Goal: Task Accomplishment & Management: Manage account settings

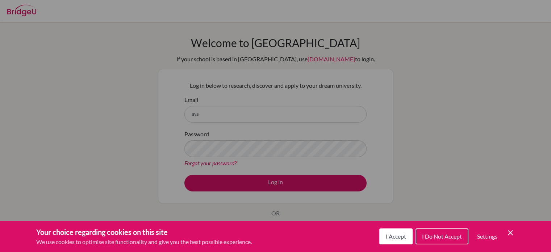
click at [401, 235] on span "I Accept" at bounding box center [396, 235] width 20 height 7
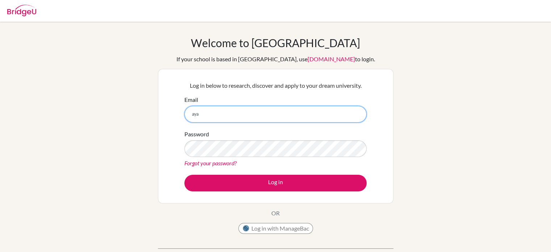
click at [203, 112] on input "aya" at bounding box center [275, 114] width 182 height 17
type input "a"
paste input "[EMAIL_ADDRESS][DOMAIN_NAME]"
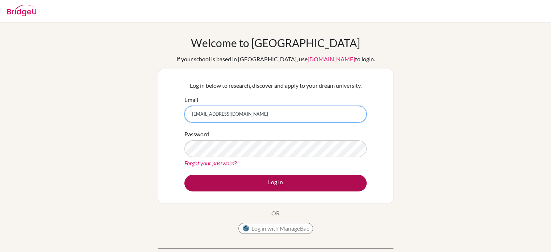
type input "[EMAIL_ADDRESS][DOMAIN_NAME]"
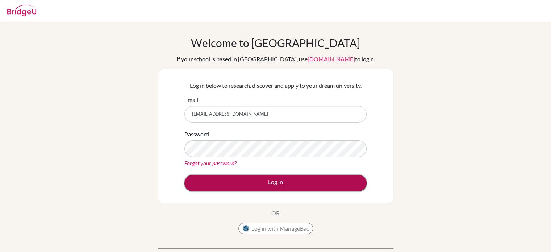
click at [244, 178] on button "Log in" at bounding box center [275, 183] width 182 height 17
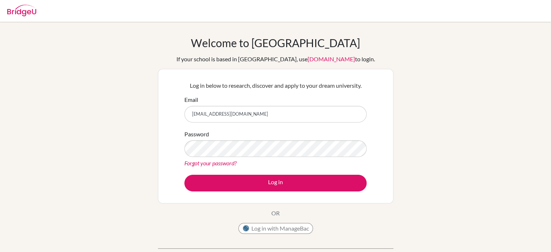
click at [14, 17] on div at bounding box center [21, 10] width 29 height 22
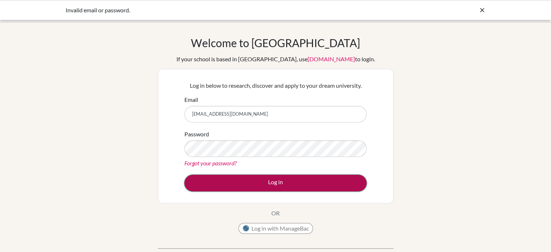
click at [214, 177] on button "Log in" at bounding box center [275, 183] width 182 height 17
click at [234, 178] on button "Log in" at bounding box center [275, 183] width 182 height 17
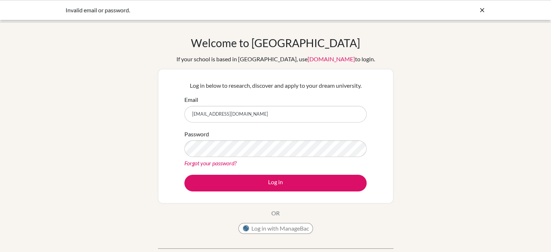
drag, startPoint x: 265, startPoint y: 109, endPoint x: 172, endPoint y: 106, distance: 93.4
click at [172, 106] on div "Log in below to research, discover and apply to your dream university. Email ay…" at bounding box center [275, 136] width 235 height 134
type input "ayaalqassab36@gmail.com"
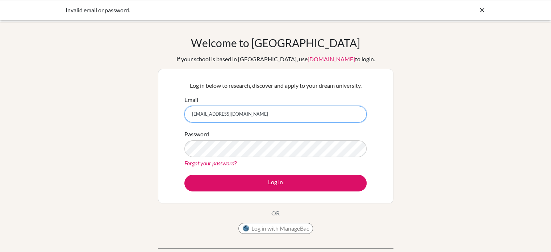
click at [235, 117] on input "ayaalqassab36@gmail.com" at bounding box center [275, 114] width 182 height 17
click at [235, 117] on input "Email" at bounding box center [275, 114] width 182 height 17
type input "[EMAIL_ADDRESS][DOMAIN_NAME]"
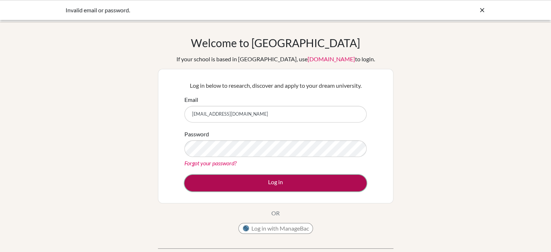
click at [230, 187] on button "Log in" at bounding box center [275, 183] width 182 height 17
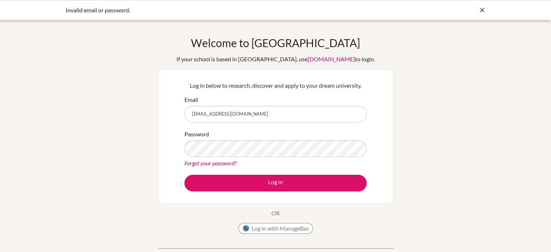
click at [307, 59] on link "[DOMAIN_NAME]" at bounding box center [330, 58] width 47 height 7
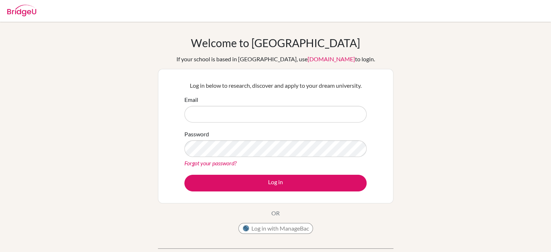
click at [22, 3] on div at bounding box center [21, 10] width 29 height 22
type input "[EMAIL_ADDRESS][DOMAIN_NAME]"
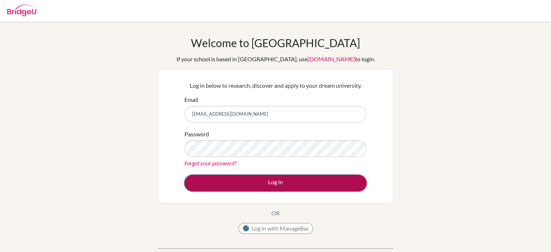
click at [271, 182] on button "Log in" at bounding box center [275, 183] width 182 height 17
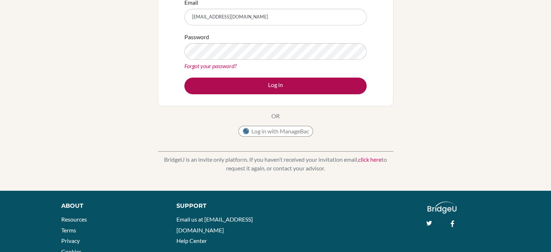
scroll to position [98, 0]
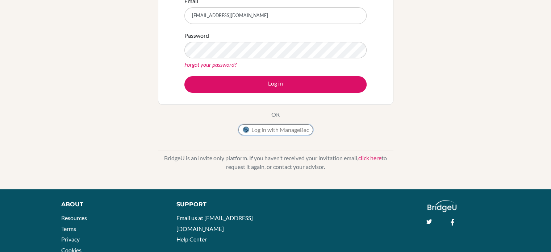
click at [260, 129] on button "Log in with ManageBac" at bounding box center [275, 129] width 75 height 11
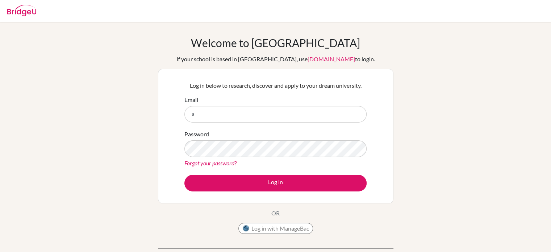
type input "[EMAIL_ADDRESS][DOMAIN_NAME]"
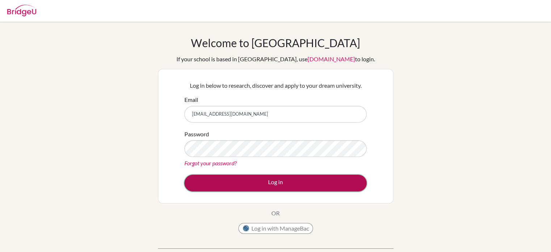
click at [233, 178] on button "Log in" at bounding box center [275, 183] width 182 height 17
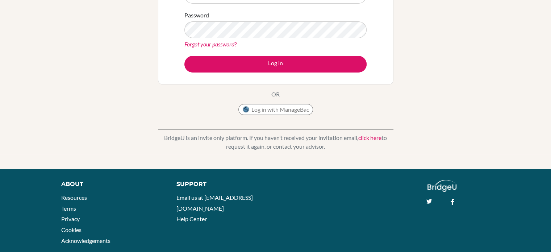
scroll to position [119, 0]
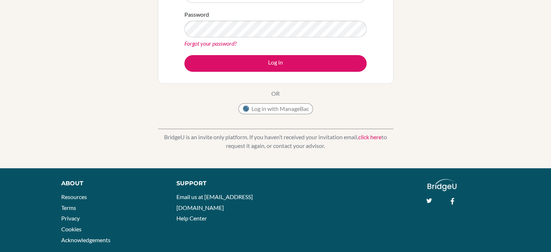
click at [372, 137] on link "click here" at bounding box center [369, 136] width 23 height 7
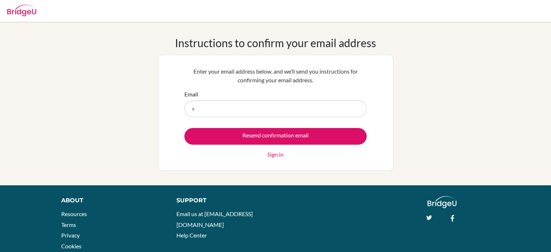
type input "[EMAIL_ADDRESS][DOMAIN_NAME]"
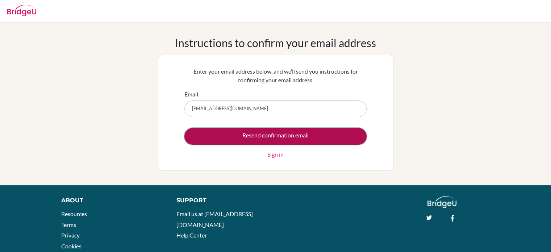
click at [270, 135] on input "Resend confirmation email" at bounding box center [275, 136] width 182 height 17
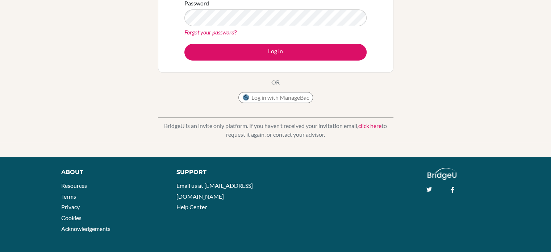
scroll to position [161, 0]
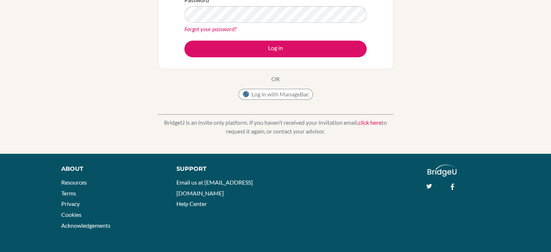
click at [362, 122] on link "click here" at bounding box center [369, 122] width 23 height 7
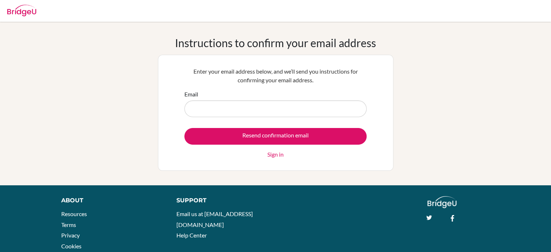
click at [274, 152] on link "Sign in" at bounding box center [275, 154] width 16 height 9
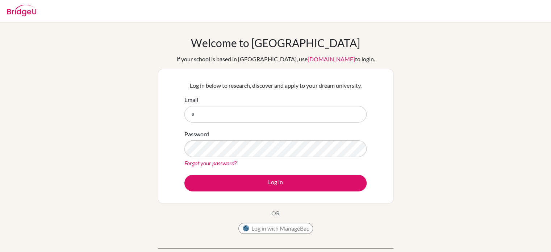
type input "[EMAIL_ADDRESS][DOMAIN_NAME]"
click at [231, 165] on link "Forgot your password?" at bounding box center [210, 162] width 52 height 7
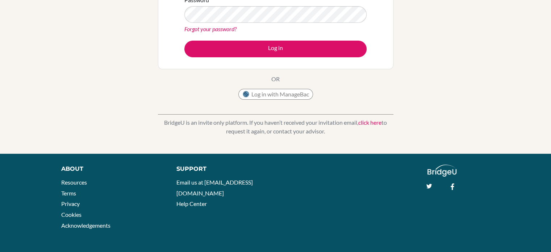
click at [363, 130] on p "BridgeU is an invite only platform. If you haven’t received your invitation ema…" at bounding box center [275, 126] width 235 height 17
click at [369, 126] on p "BridgeU is an invite only platform. If you haven’t received your invitation ema…" at bounding box center [275, 126] width 235 height 17
click at [369, 122] on link "click here" at bounding box center [369, 122] width 23 height 7
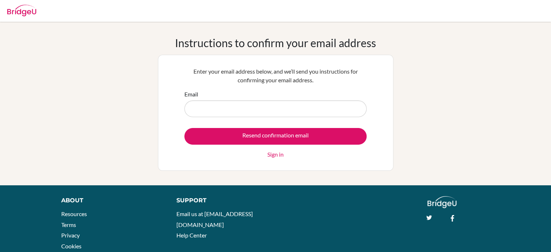
click at [280, 155] on link "Sign in" at bounding box center [275, 154] width 16 height 9
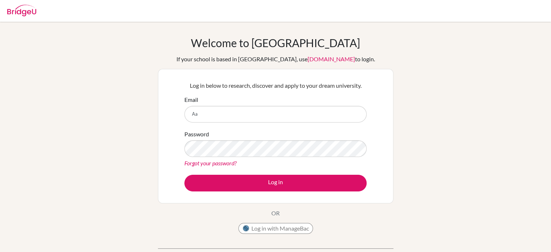
type input "A"
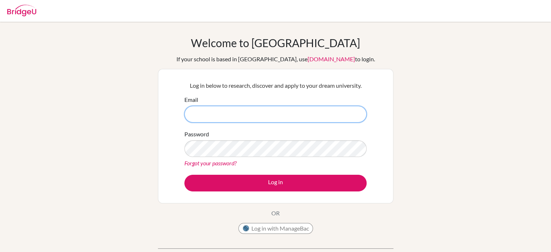
click at [216, 115] on input "Email" at bounding box center [275, 114] width 182 height 17
type input "ayat2026@students.tws-rak.org"
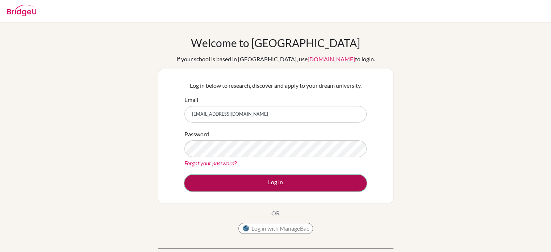
click at [227, 182] on button "Log in" at bounding box center [275, 183] width 182 height 17
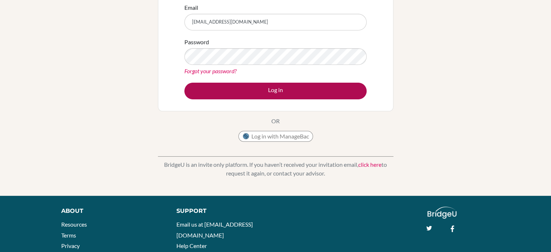
scroll to position [102, 0]
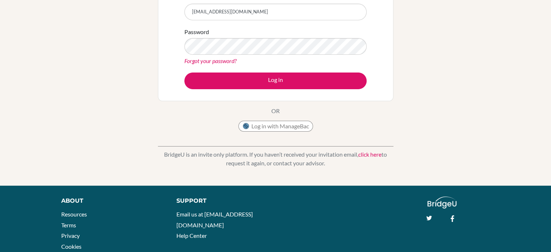
click at [373, 152] on link "click here" at bounding box center [369, 154] width 23 height 7
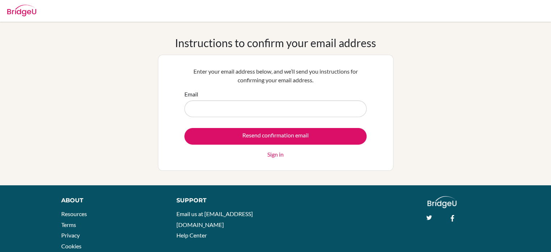
click at [274, 154] on link "Sign in" at bounding box center [275, 154] width 16 height 9
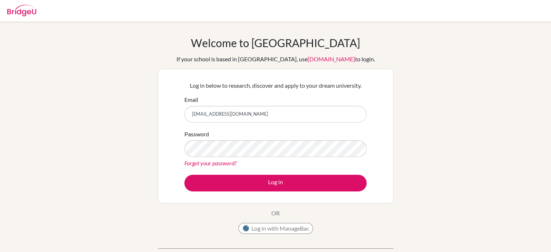
type input "[EMAIL_ADDRESS][DOMAIN_NAME]"
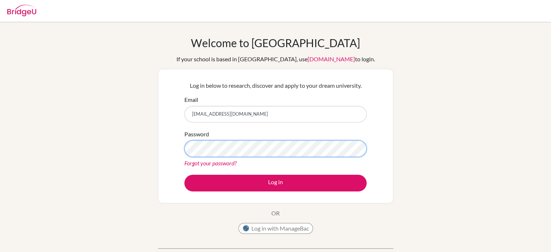
click at [184, 175] on button "Log in" at bounding box center [275, 183] width 182 height 17
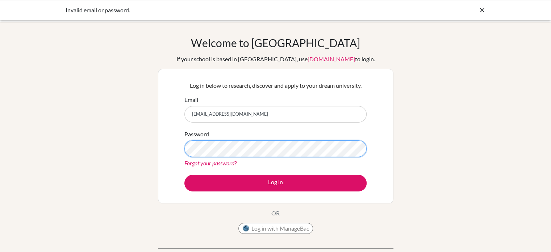
click at [184, 175] on button "Log in" at bounding box center [275, 183] width 182 height 17
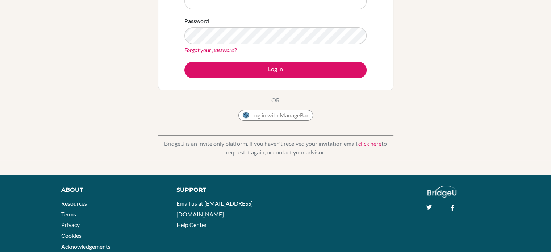
scroll to position [114, 0]
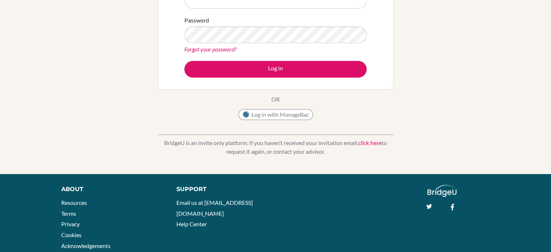
click at [371, 140] on link "click here" at bounding box center [369, 142] width 23 height 7
